Goal: Check status: Check status

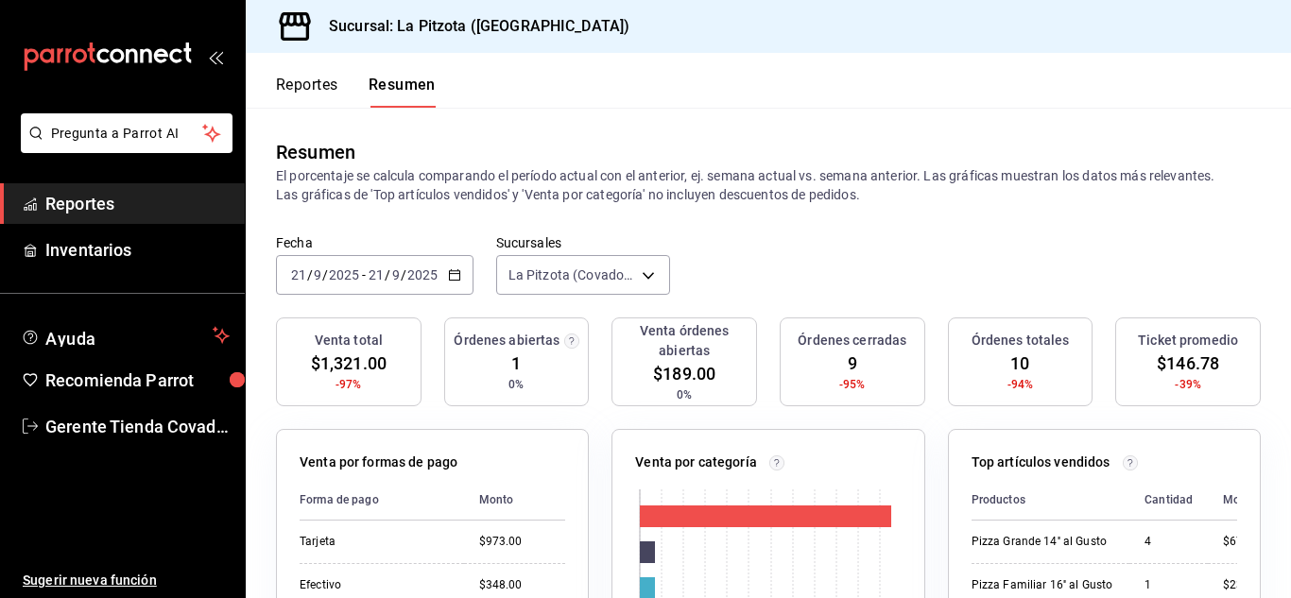
click at [459, 273] on \(Stroke\) "button" at bounding box center [454, 275] width 11 height 10
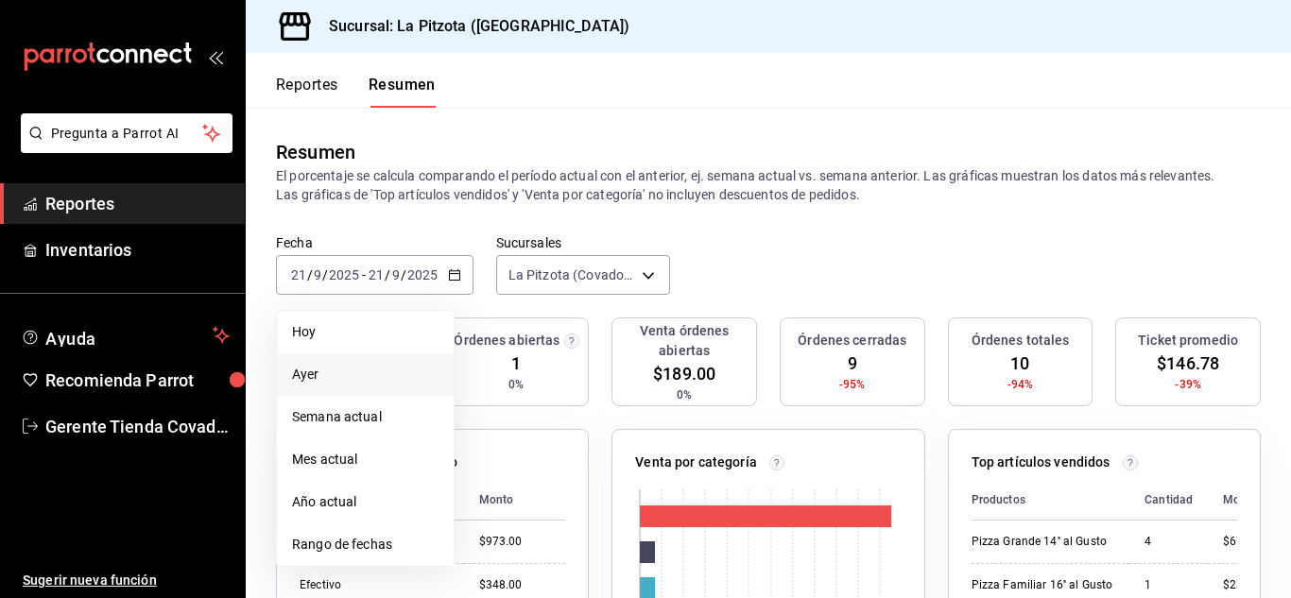
click at [363, 375] on span "Ayer" at bounding box center [365, 375] width 147 height 20
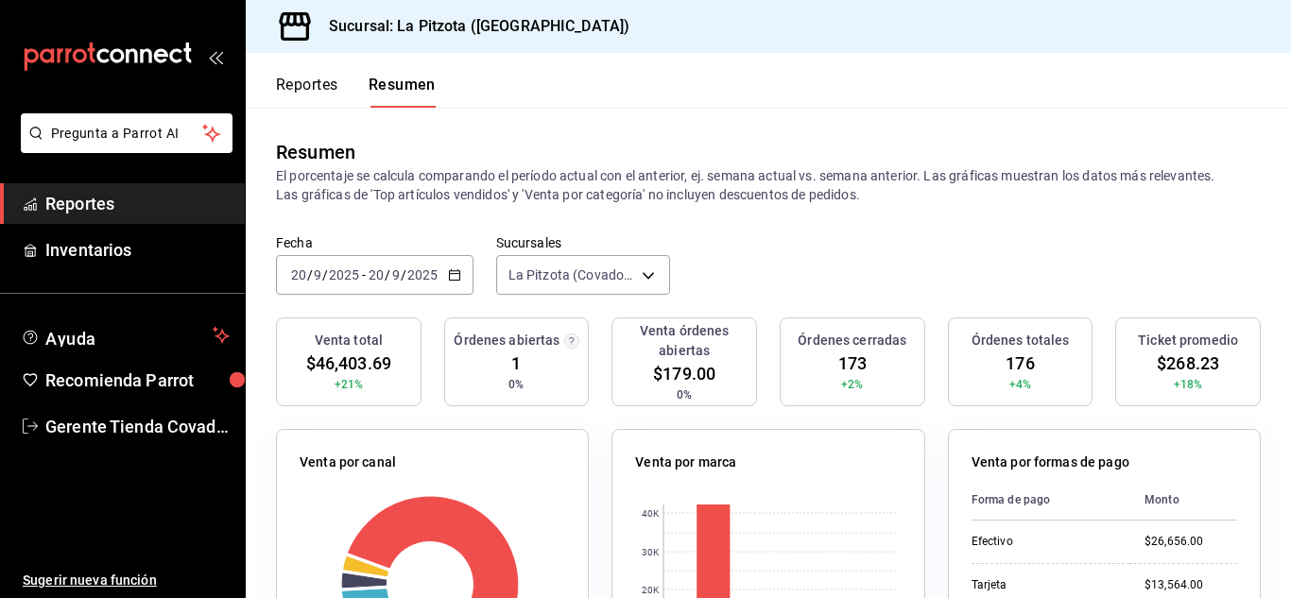
click at [326, 102] on button "Reportes" at bounding box center [307, 92] width 62 height 32
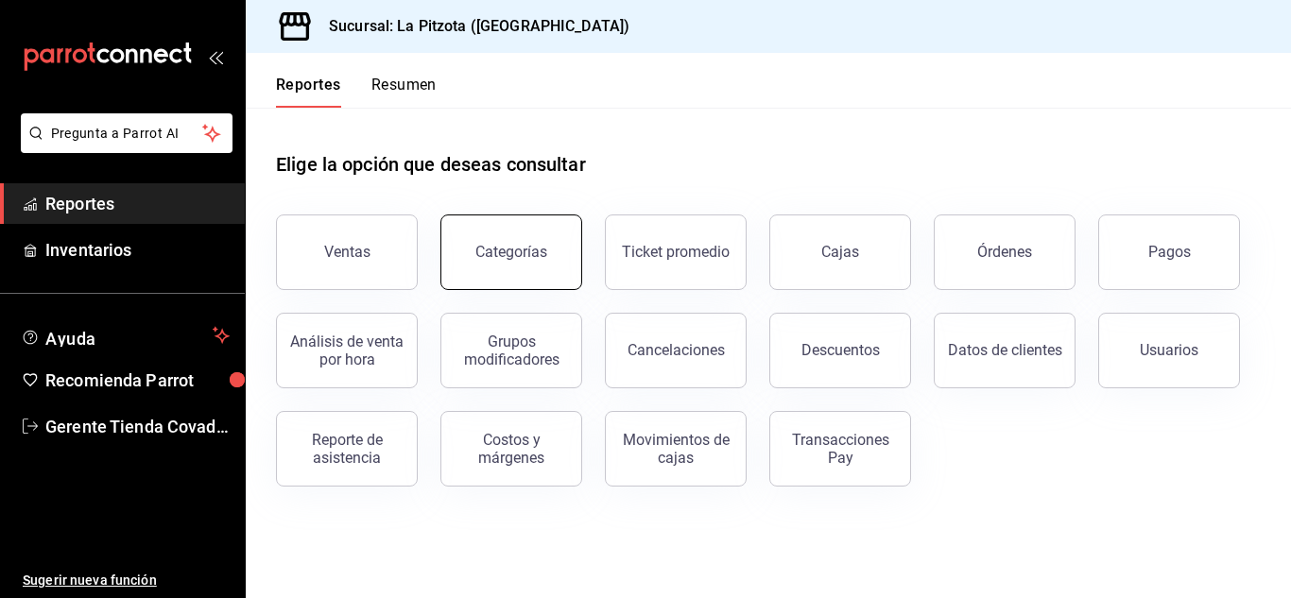
click at [498, 245] on div "Categorías" at bounding box center [512, 252] width 72 height 18
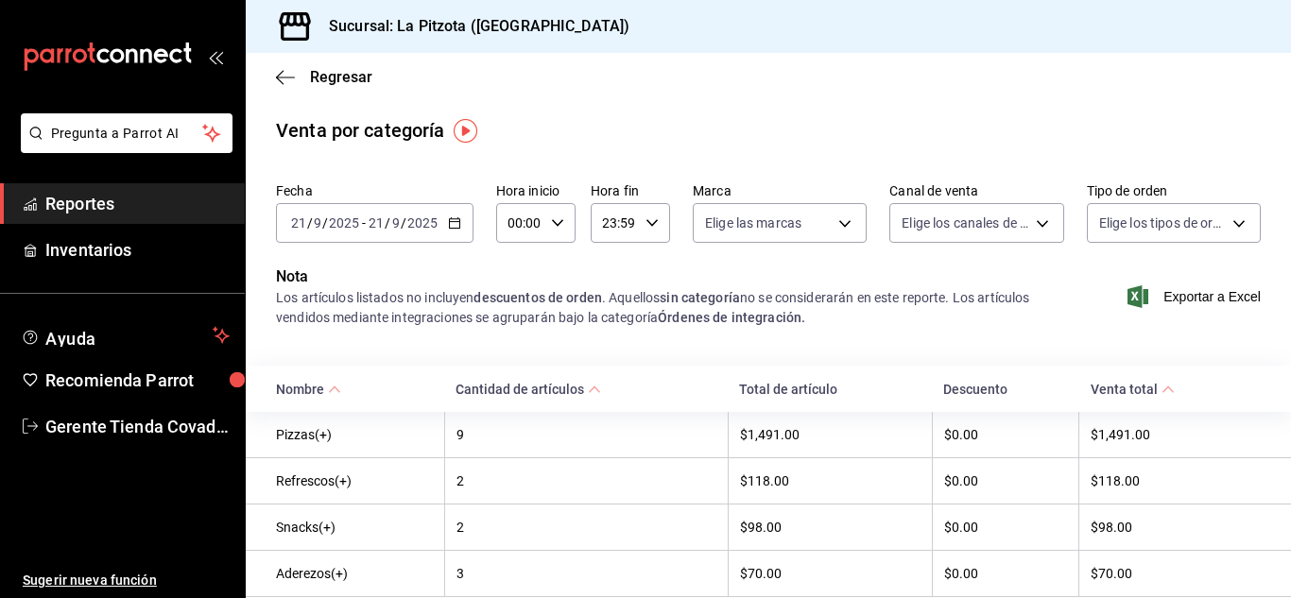
click at [458, 231] on div "2025-09-21 21 / 9 / 2025 - 2025-09-21 21 / 9 / 2025" at bounding box center [375, 223] width 198 height 40
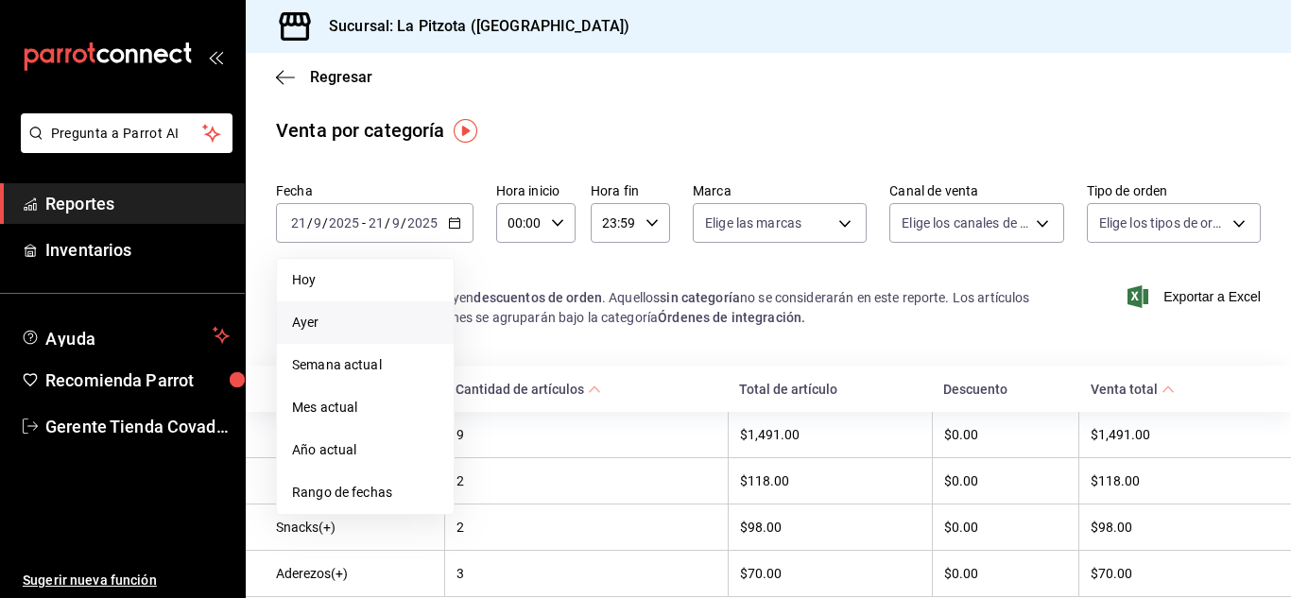
click at [376, 320] on span "Ayer" at bounding box center [365, 323] width 147 height 20
